Goal: Task Accomplishment & Management: Complete application form

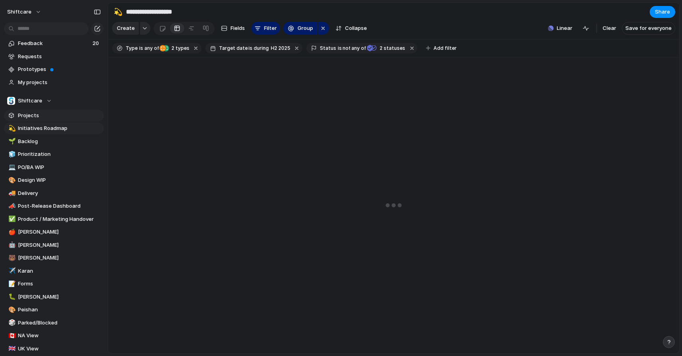
click at [45, 112] on span "Projects" at bounding box center [59, 116] width 83 height 8
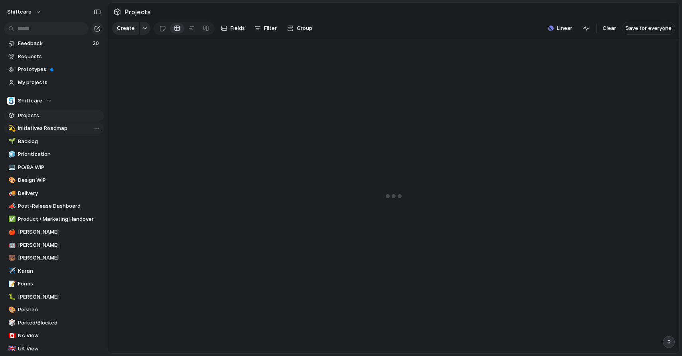
click at [41, 130] on span "Initiatives Roadmap" at bounding box center [59, 128] width 83 height 8
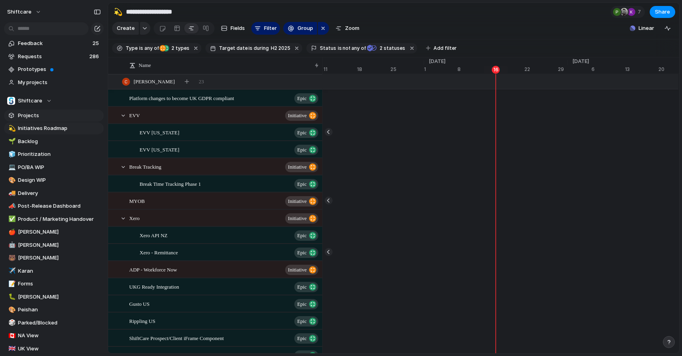
scroll to position [0, 5144]
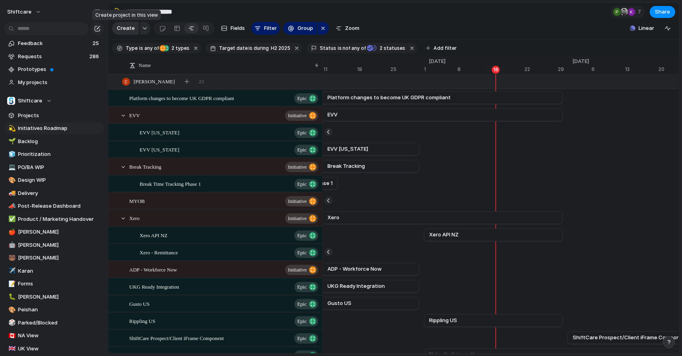
click at [130, 30] on span "Create" at bounding box center [126, 28] width 18 height 8
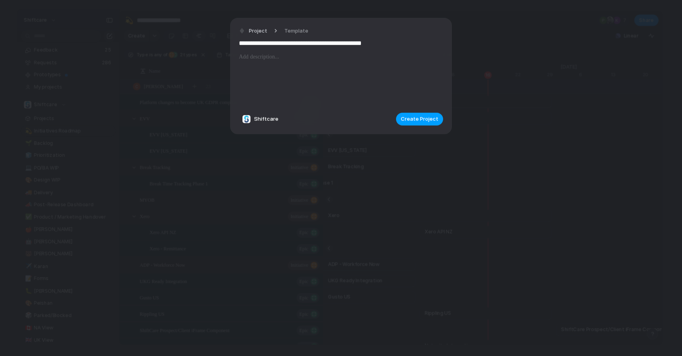
type input "**********"
click at [439, 121] on button "Create Project" at bounding box center [419, 119] width 47 height 13
